Goal: Task Accomplishment & Management: Manage account settings

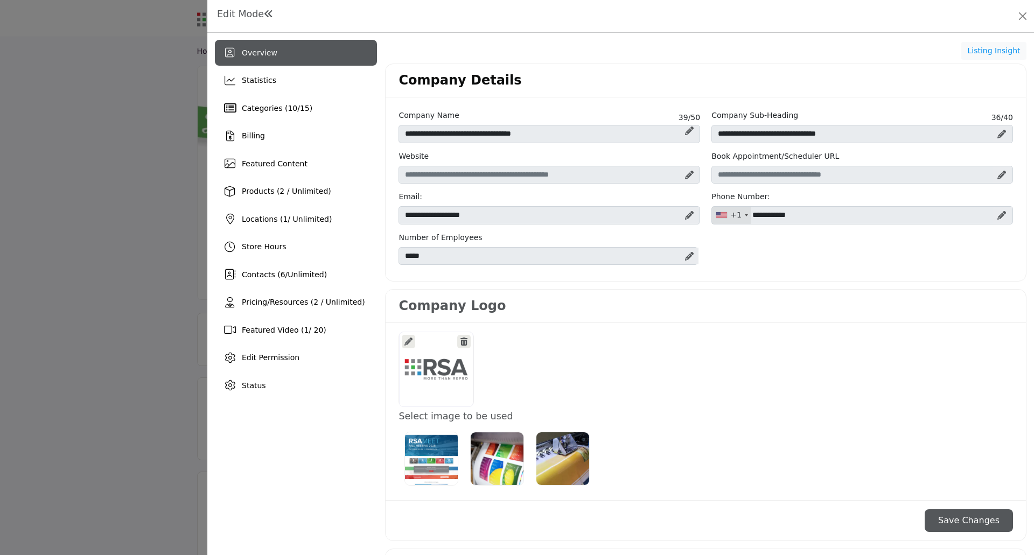
click at [279, 332] on span "Featured Video ( 1 / 20)" at bounding box center [284, 330] width 85 height 9
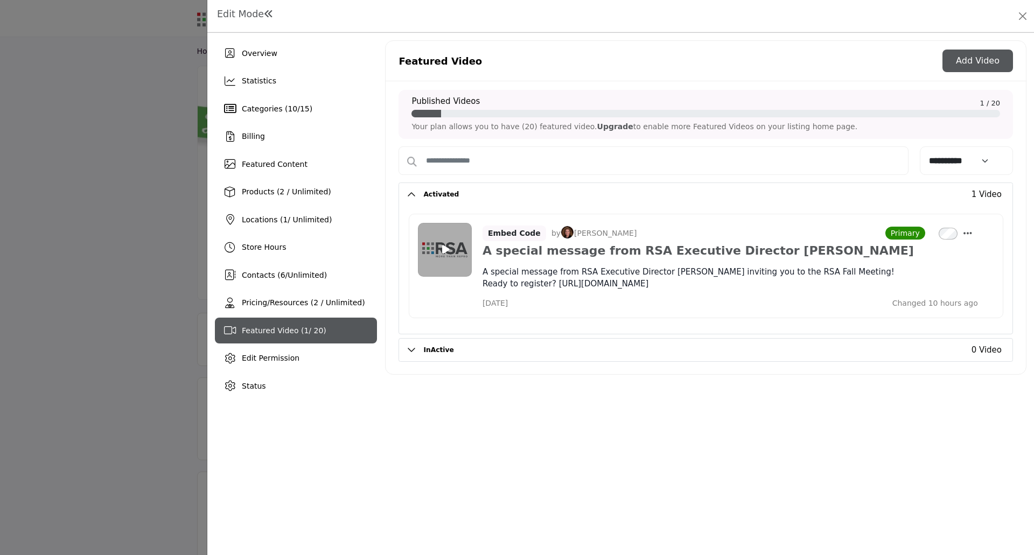
drag, startPoint x: 1005, startPoint y: 69, endPoint x: 988, endPoint y: 85, distance: 22.5
click at [1005, 69] on button "Add Video" at bounding box center [977, 61] width 71 height 23
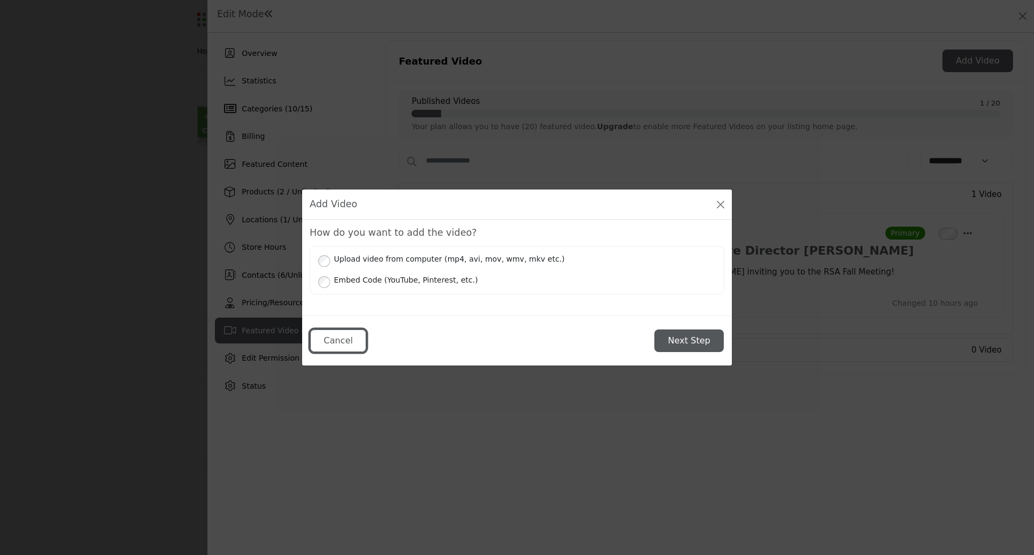
drag, startPoint x: 334, startPoint y: 341, endPoint x: 349, endPoint y: 340, distance: 15.1
click at [335, 341] on button "Cancel" at bounding box center [338, 340] width 56 height 23
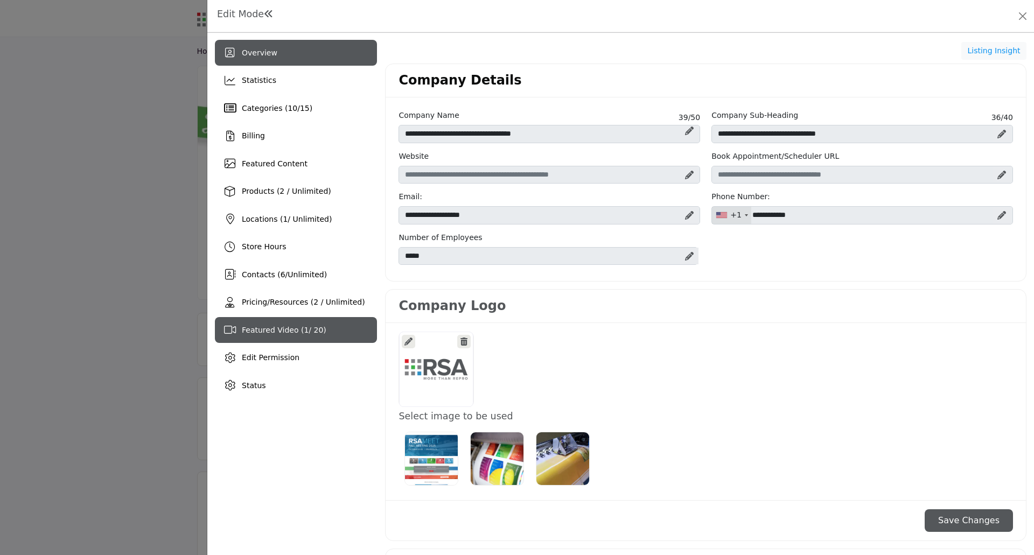
click at [263, 334] on span "Featured Video ( 1 / 20)" at bounding box center [284, 330] width 85 height 9
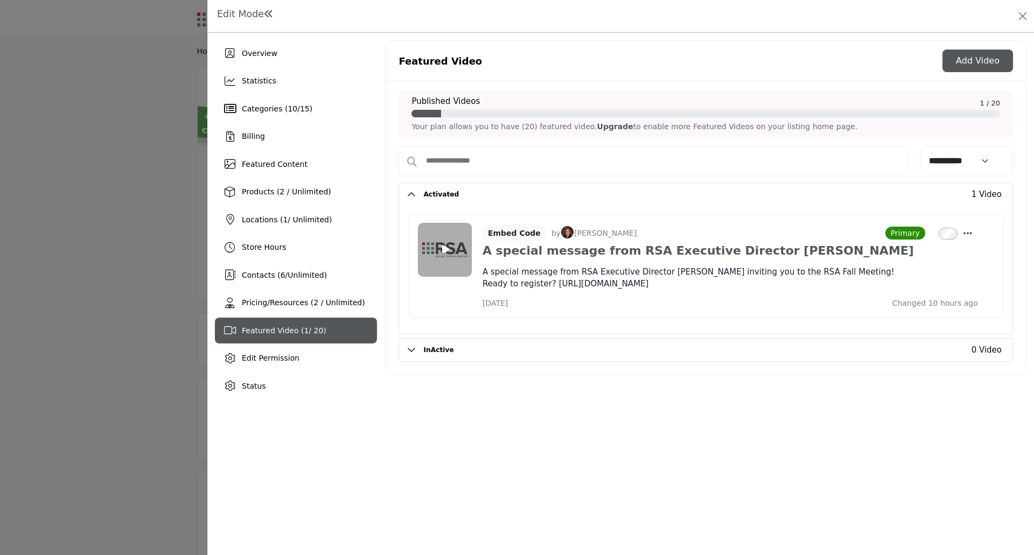
drag, startPoint x: 645, startPoint y: 235, endPoint x: 567, endPoint y: 237, distance: 78.1
click at [567, 237] on div "Embed Code by Mary Beth Armbruster Primary" at bounding box center [729, 234] width 495 height 22
copy p "[PERSON_NAME]"
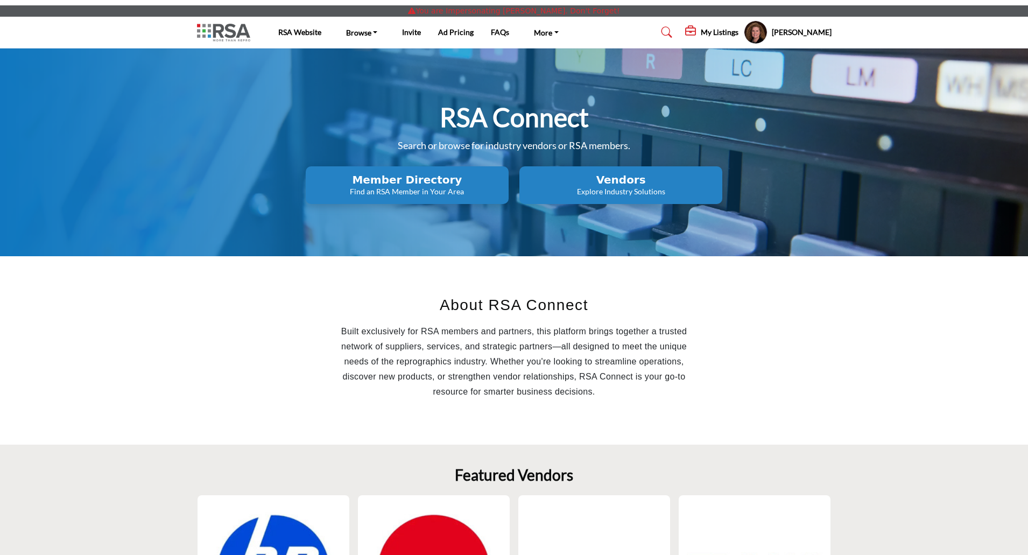
click at [701, 33] on h5 "My Listings" at bounding box center [720, 32] width 38 height 10
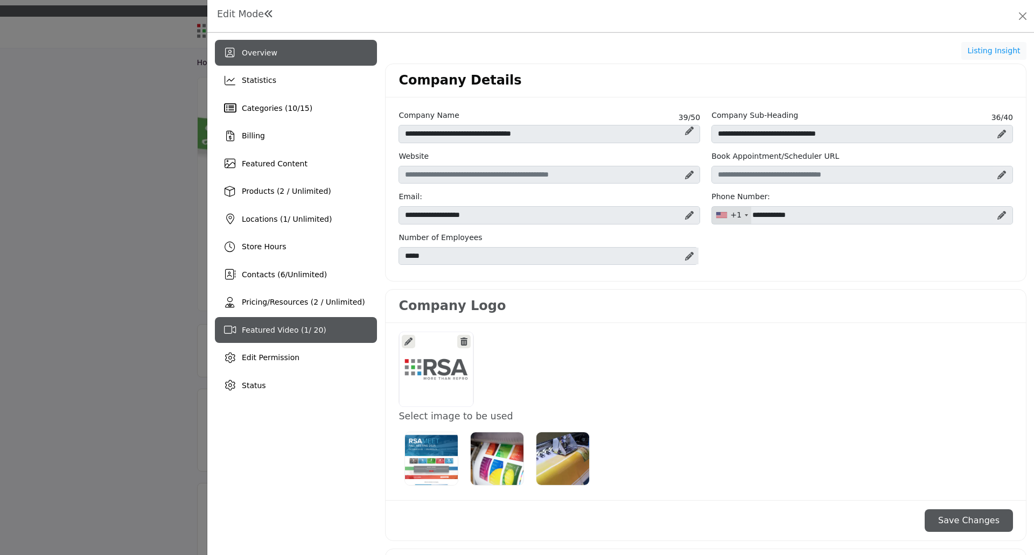
click at [273, 327] on span "Featured Video ( 1 / 20)" at bounding box center [284, 330] width 85 height 9
click at [279, 329] on span "Featured Video ( 1 / Unlimited)" at bounding box center [297, 330] width 111 height 9
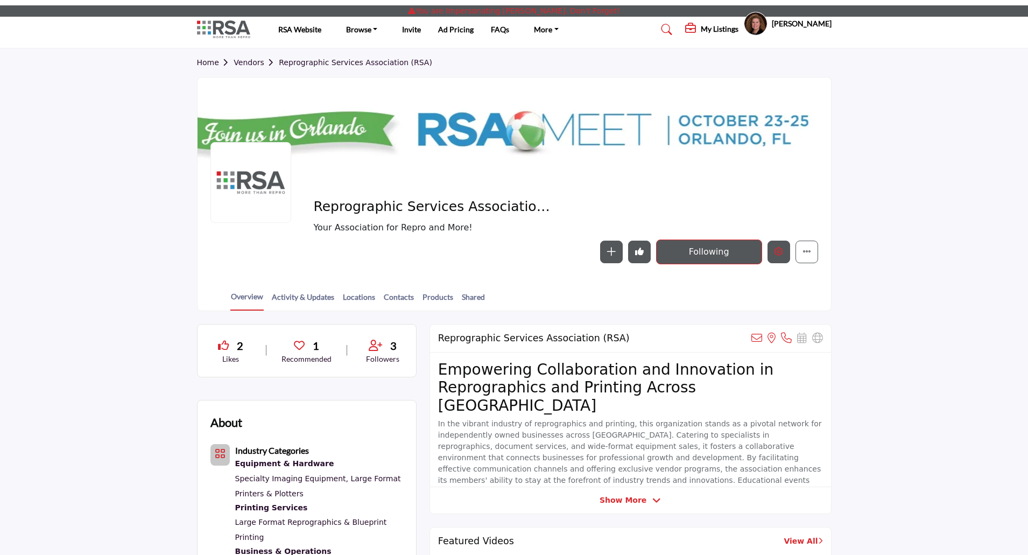
click at [0, 0] on div at bounding box center [0, 0] width 0 height 0
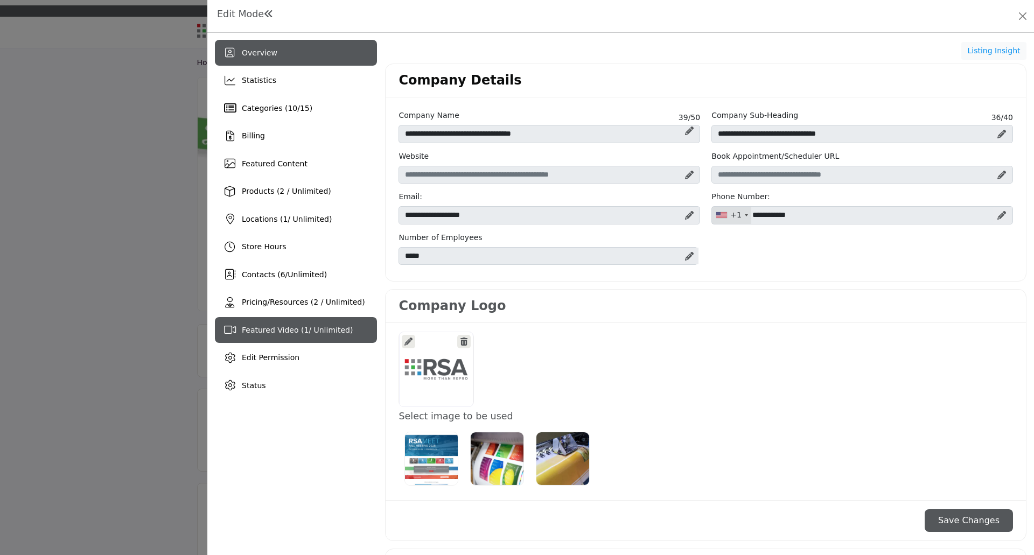
click at [255, 333] on span "Featured Video ( 1 / Unlimited)" at bounding box center [297, 330] width 111 height 9
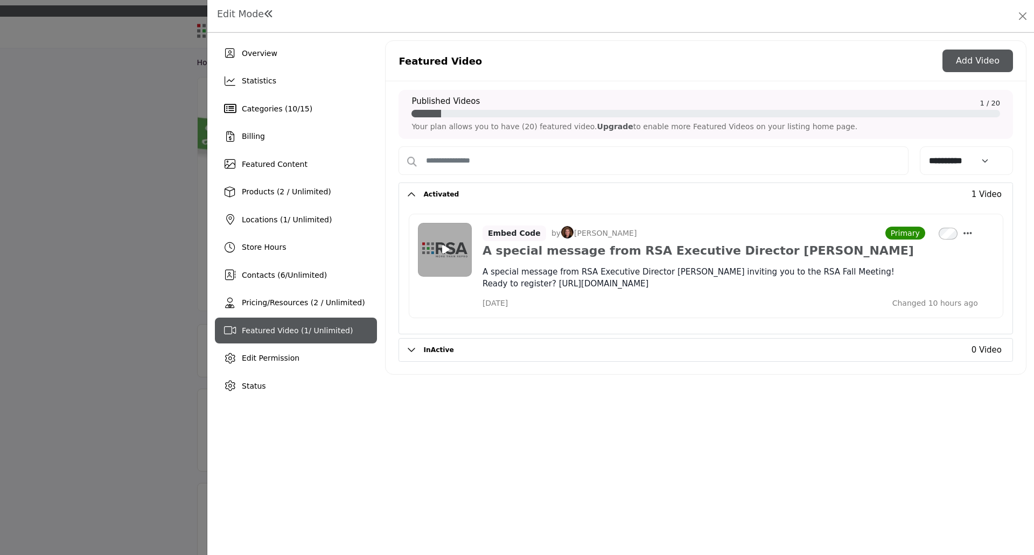
click at [118, 198] on div at bounding box center [517, 277] width 1034 height 555
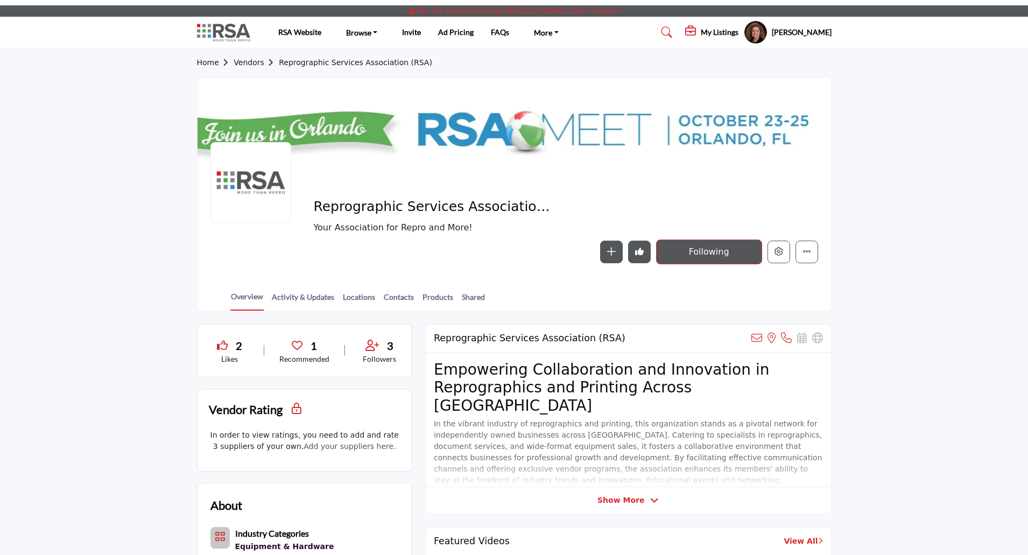
click at [781, 31] on h5 "[PERSON_NAME]" at bounding box center [802, 32] width 60 height 11
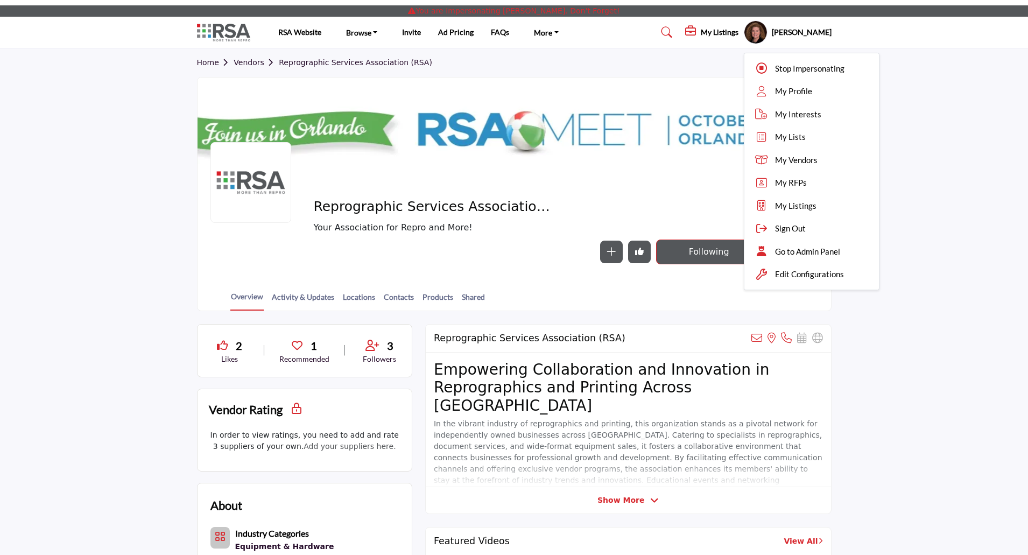
drag, startPoint x: 811, startPoint y: 69, endPoint x: 789, endPoint y: 66, distance: 22.8
click at [811, 69] on span "Stop Impersonating" at bounding box center [809, 68] width 69 height 12
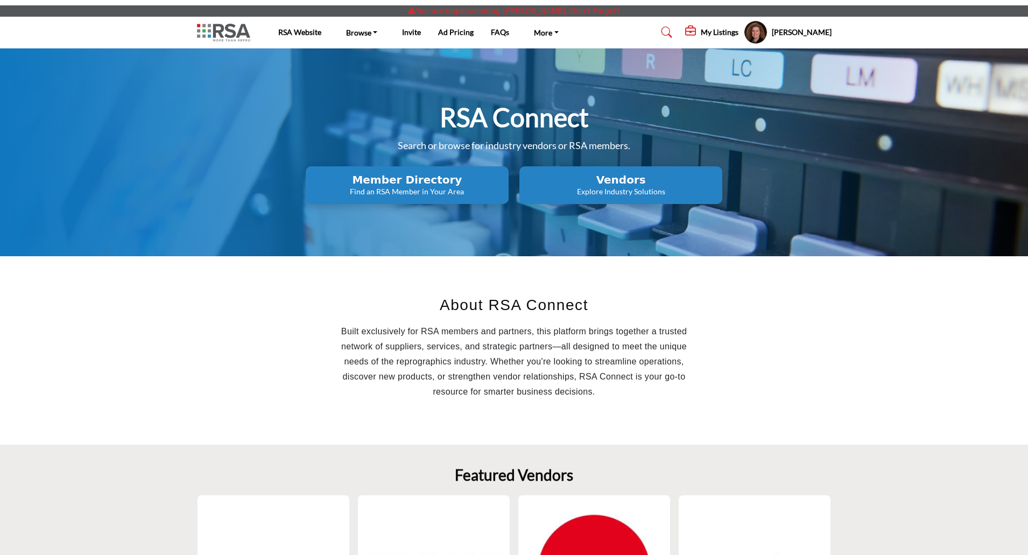
click at [705, 29] on h5 "My Listings" at bounding box center [720, 32] width 38 height 10
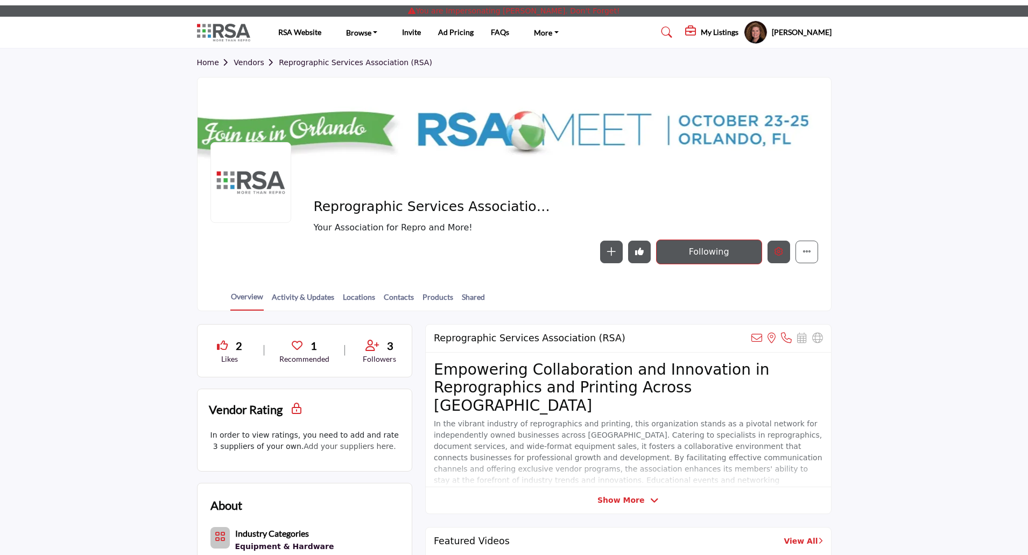
click at [778, 254] on icon "Edit company" at bounding box center [779, 251] width 9 height 9
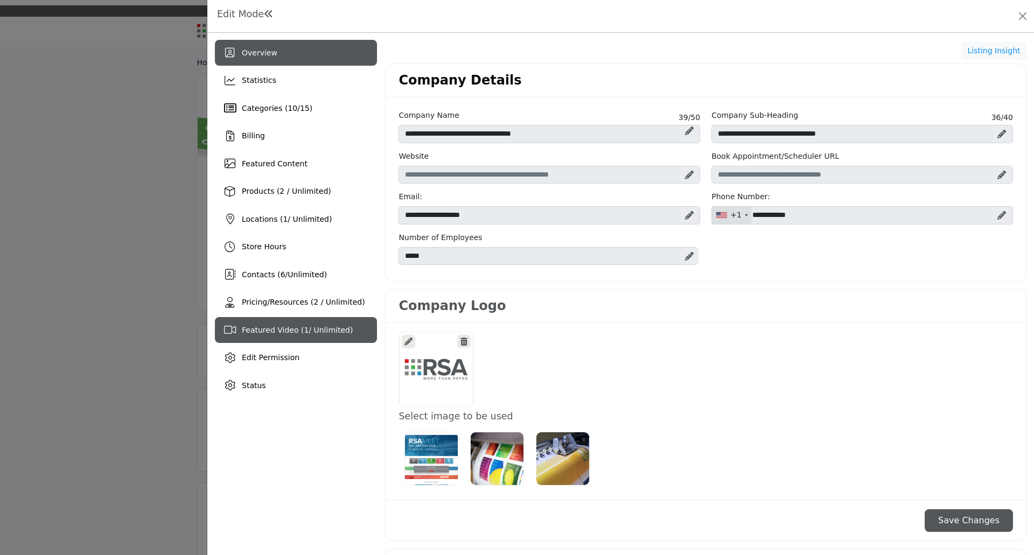
click at [278, 332] on span "Featured Video ( 1 / Unlimited)" at bounding box center [297, 330] width 111 height 9
click at [280, 333] on span "Featured Video ( 1 / Unlimited)" at bounding box center [297, 330] width 111 height 9
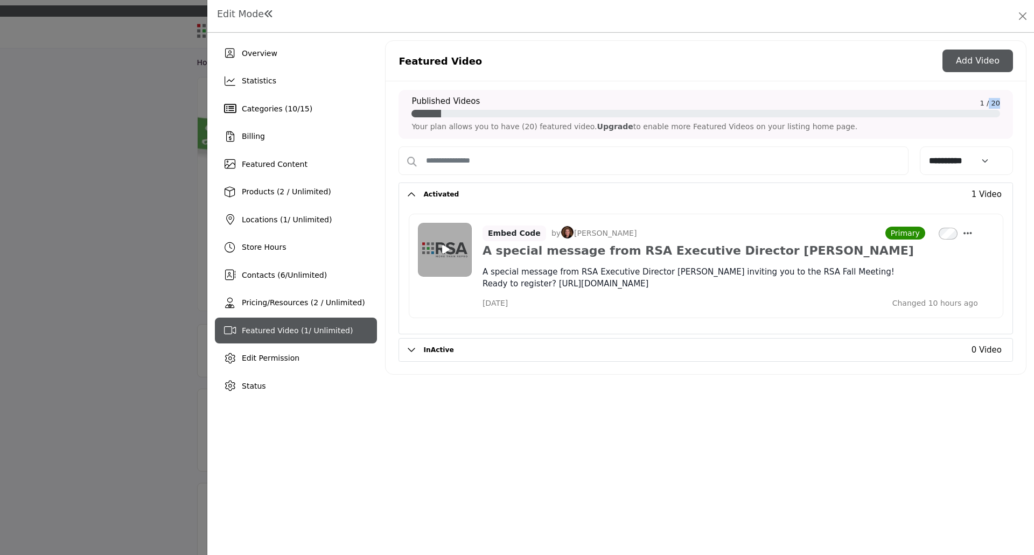
drag, startPoint x: 990, startPoint y: 103, endPoint x: 1019, endPoint y: 103, distance: 28.5
click at [1019, 103] on div "**********" at bounding box center [705, 227] width 640 height 293
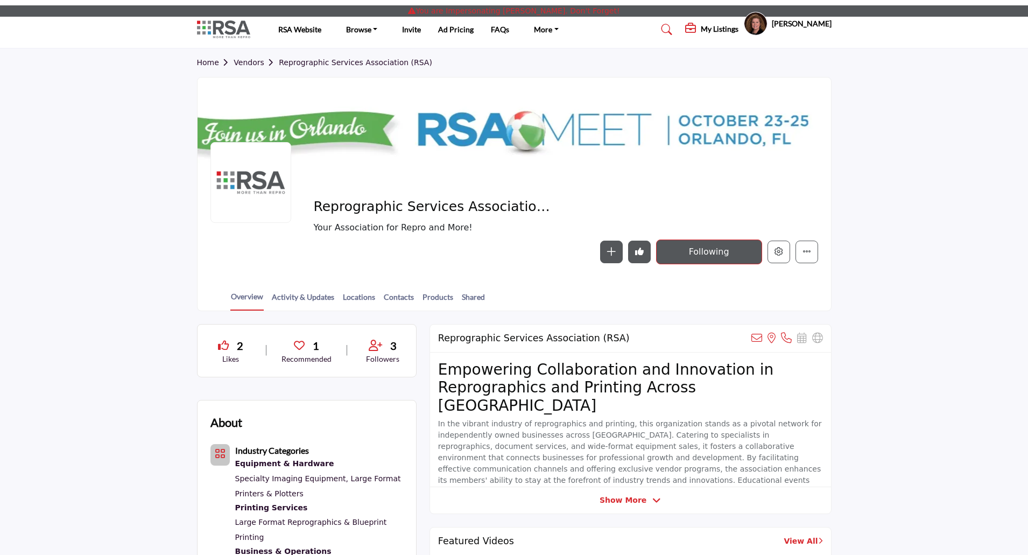
drag, startPoint x: 776, startPoint y: 251, endPoint x: 790, endPoint y: 252, distance: 13.5
click at [0, 0] on div at bounding box center [0, 0] width 0 height 0
